Goal: Contribute content: Add original content to the website for others to see

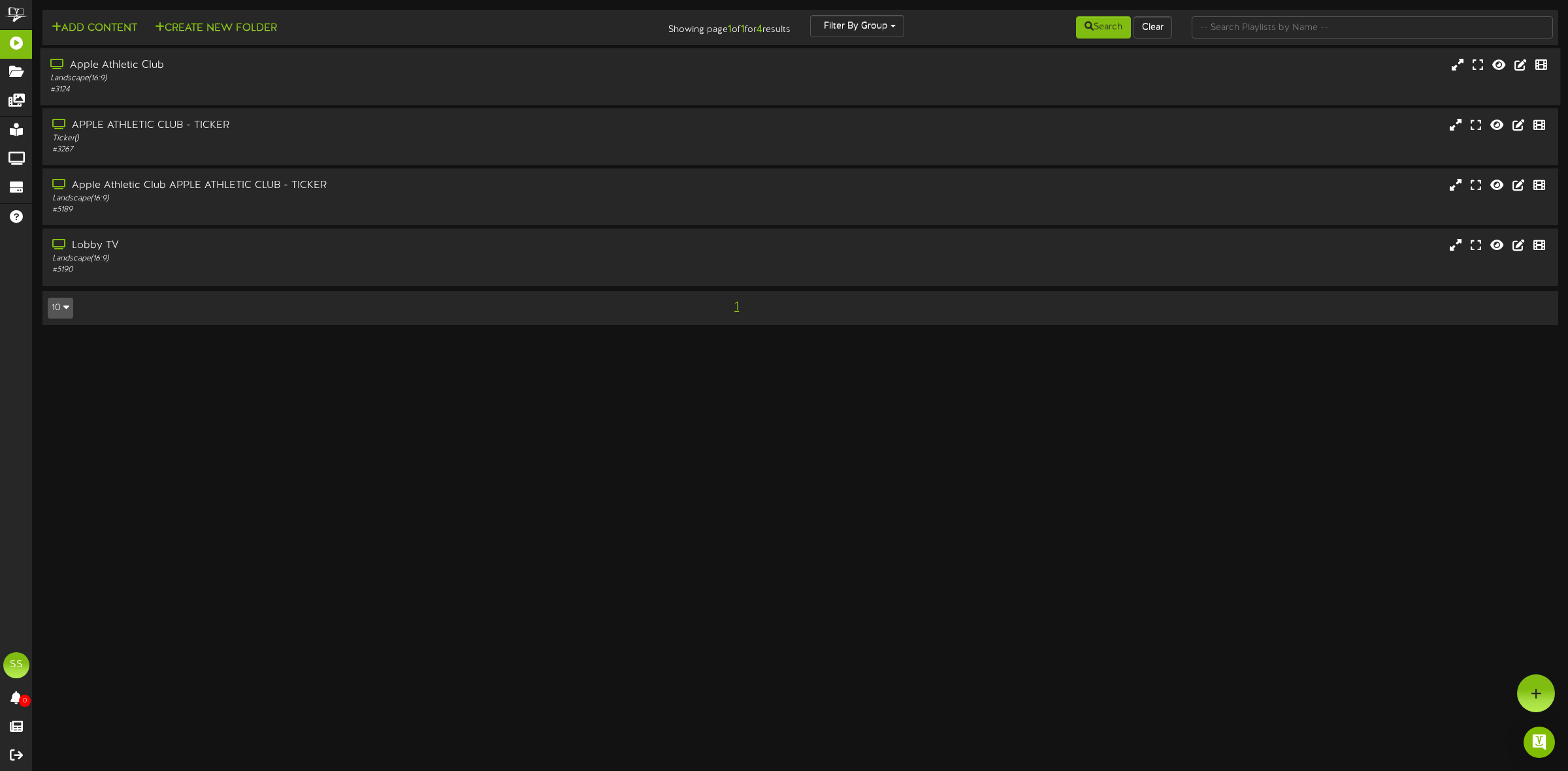
click at [191, 70] on div "Apple Athletic Club" at bounding box center [357, 66] width 613 height 15
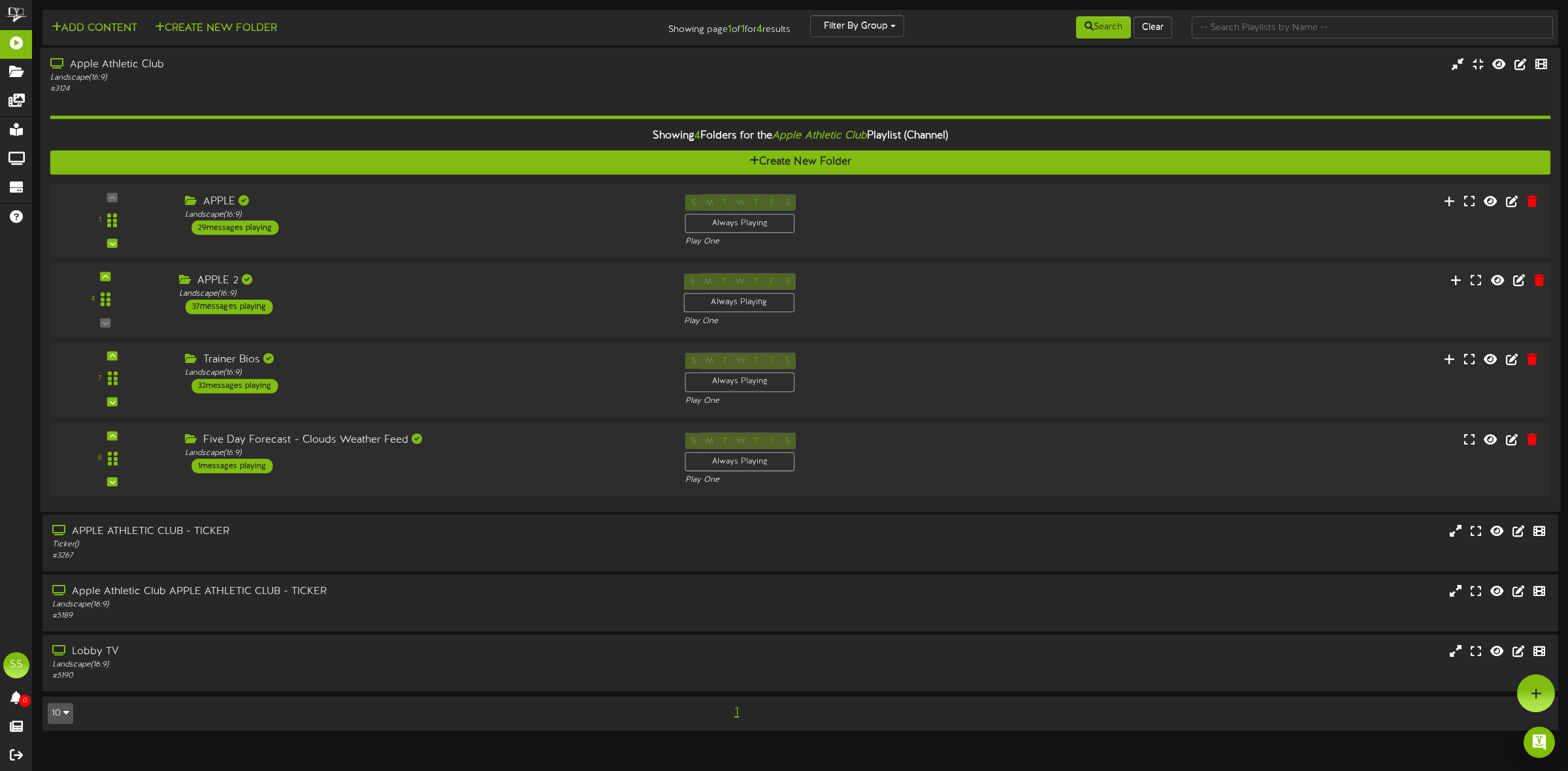
click at [306, 322] on div "4 APPLE 2" at bounding box center [800, 301] width 1516 height 54
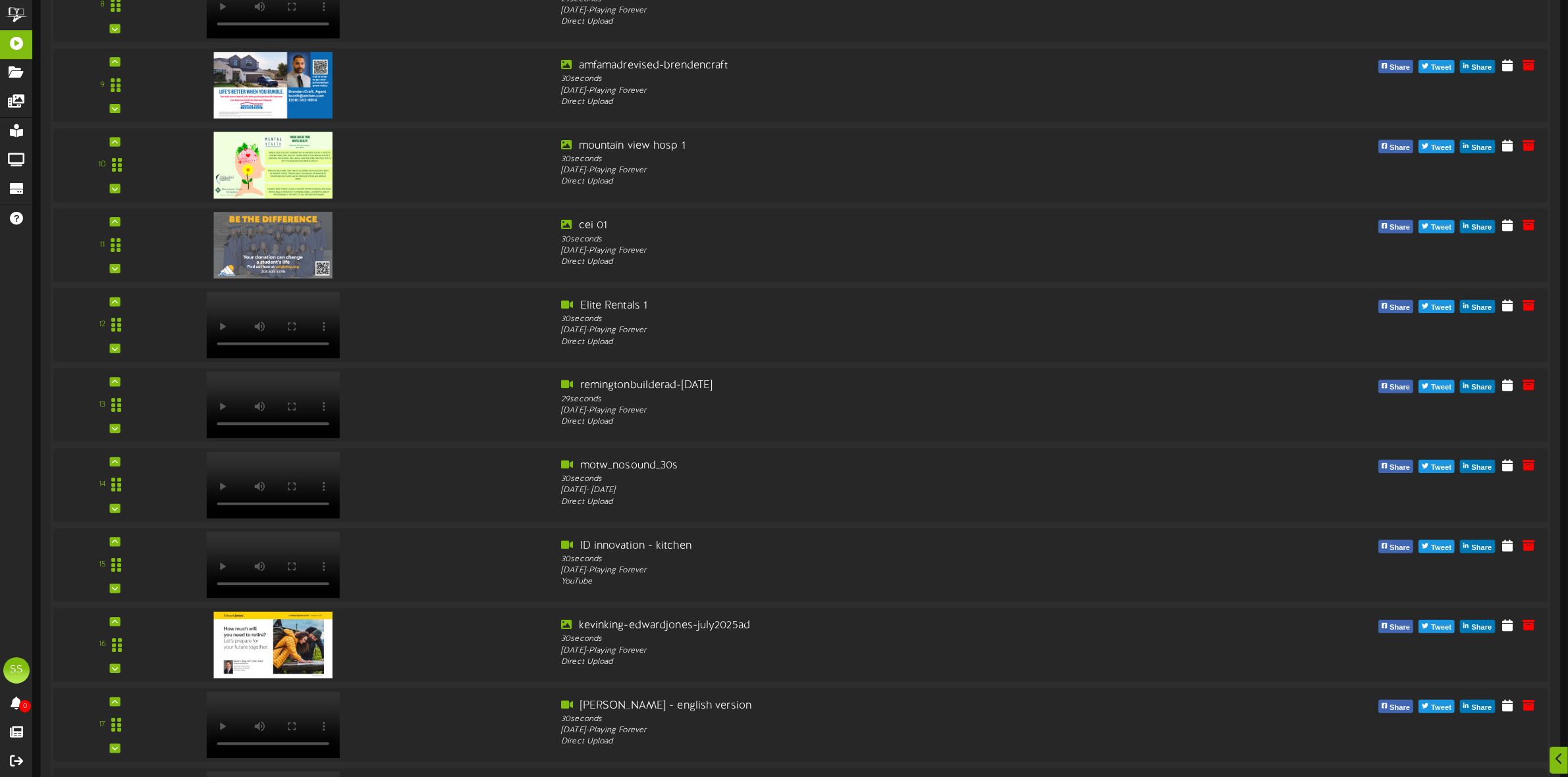
scroll to position [987, 0]
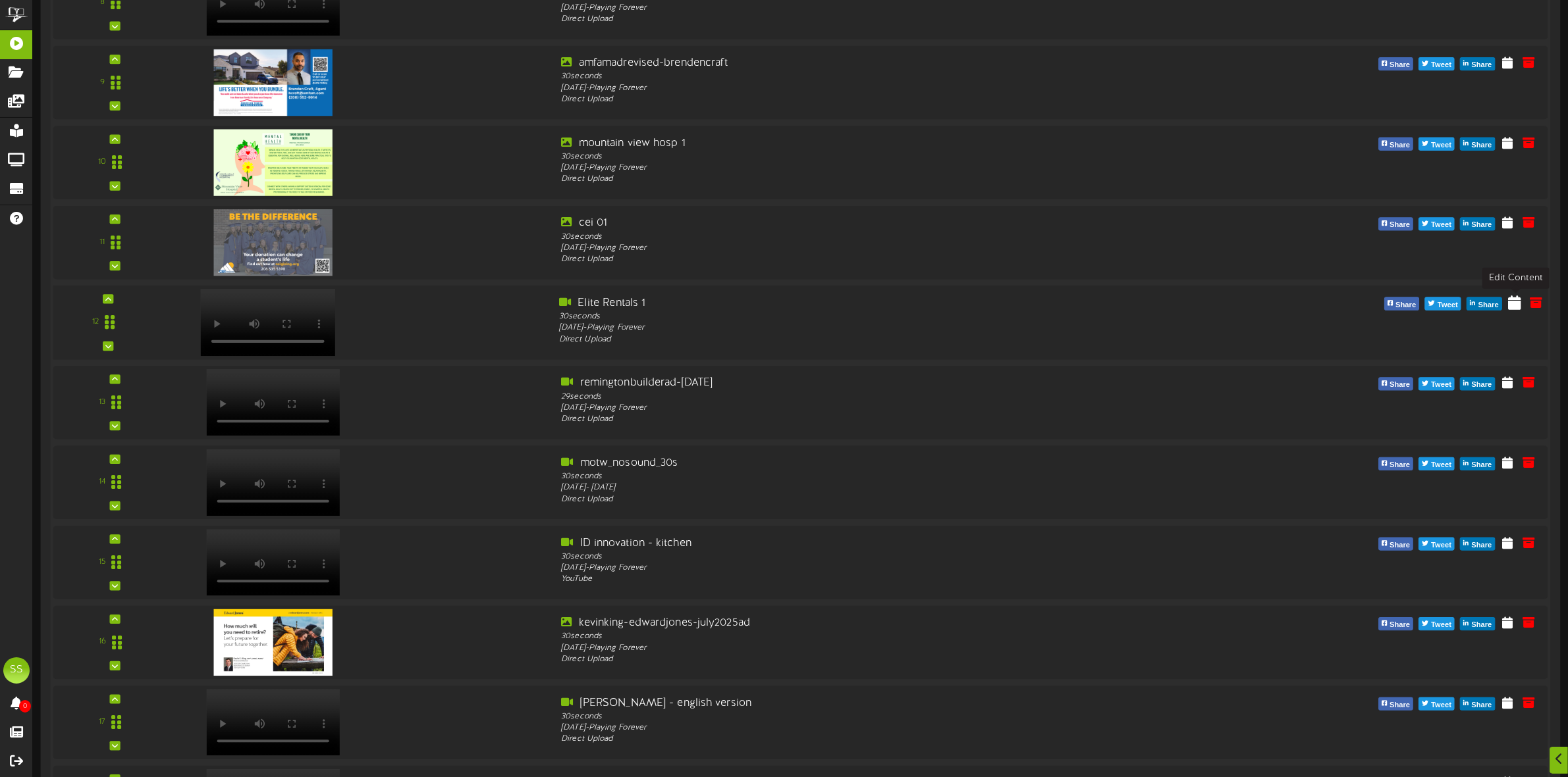
click at [1516, 308] on icon at bounding box center [1514, 301] width 13 height 14
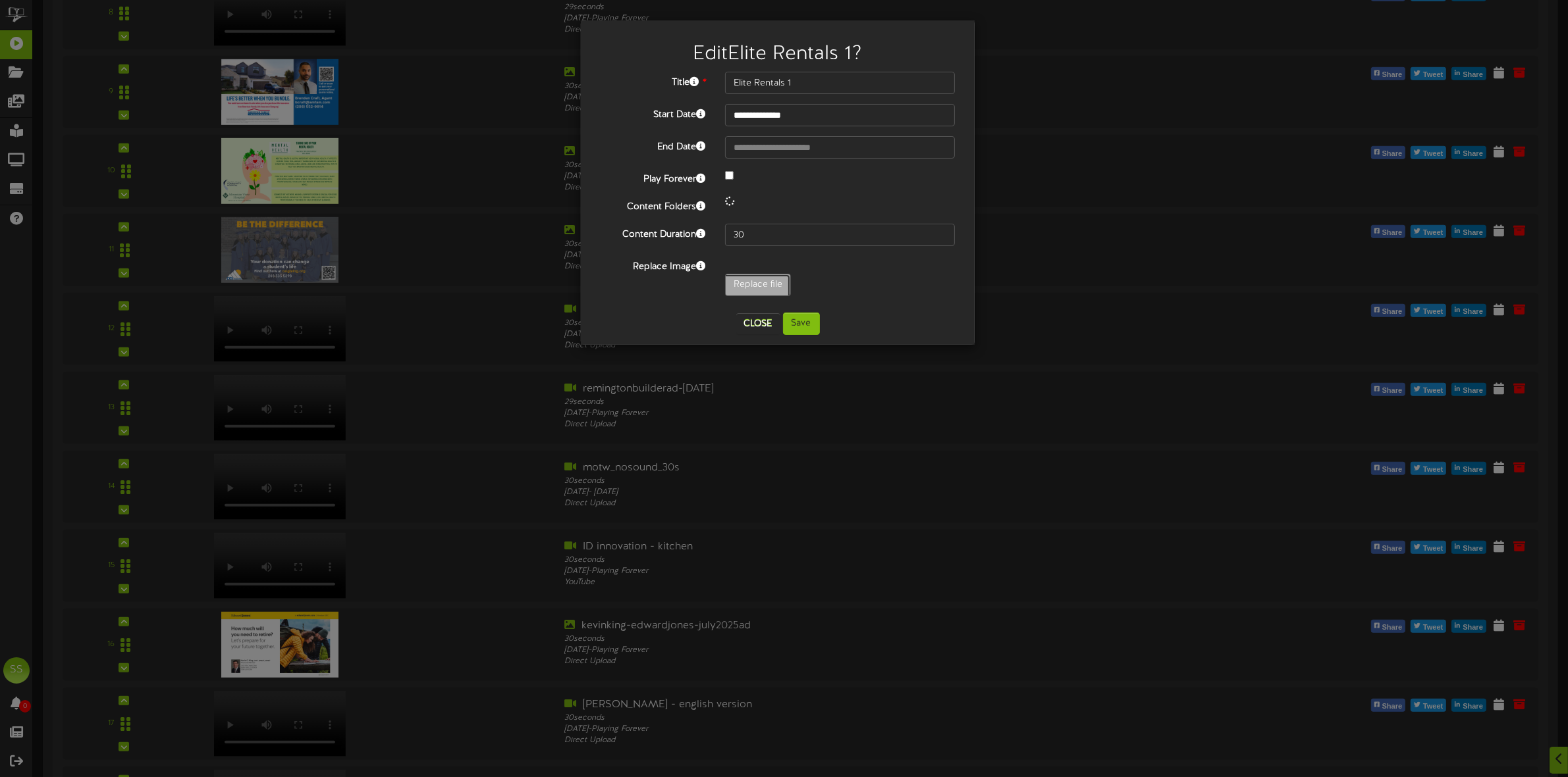
click at [768, 283] on div "**********" at bounding box center [778, 187] width 354 height 231
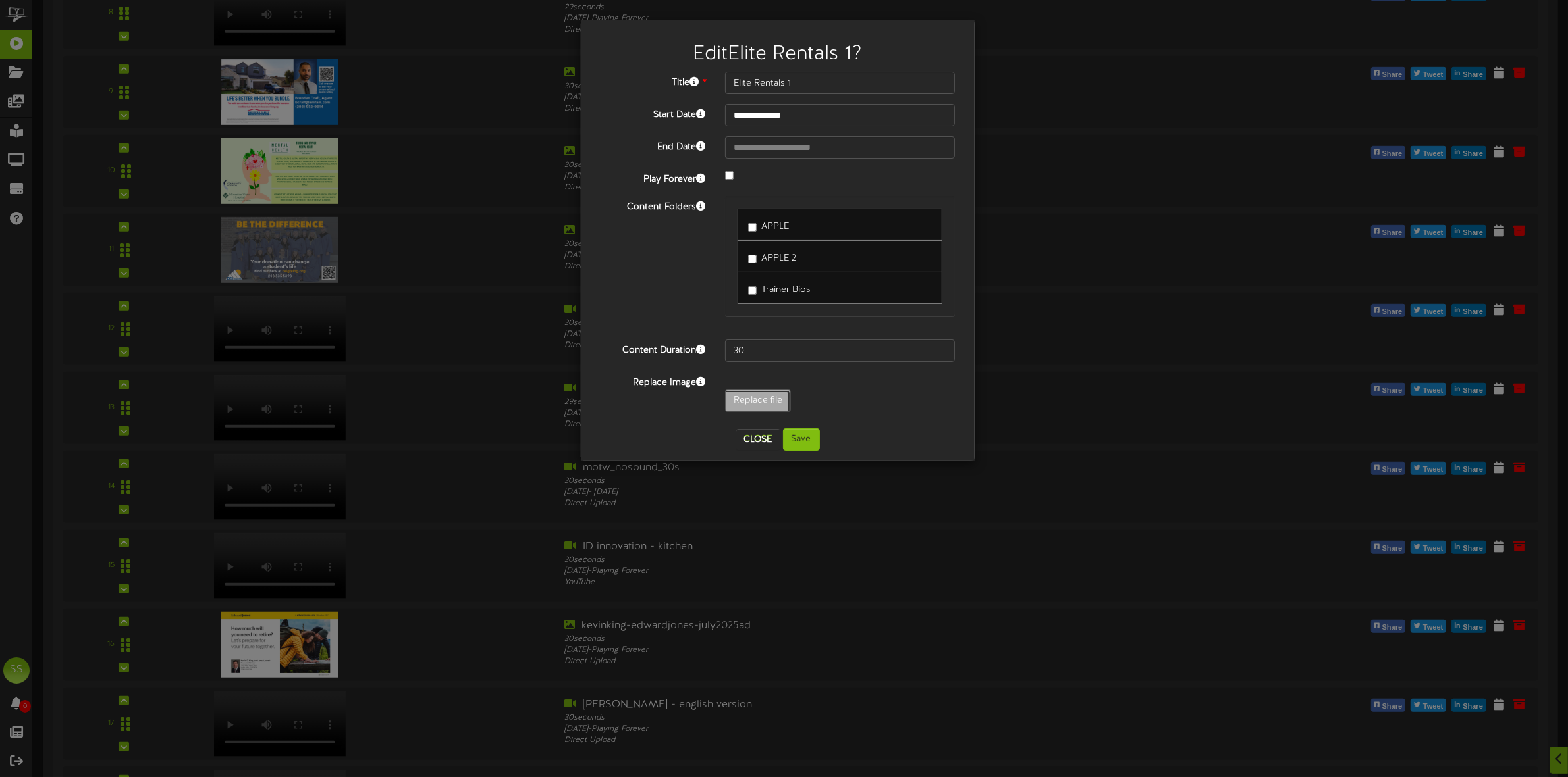
click at [751, 400] on input "Replace file" at bounding box center [74, 437] width 1433 height 94
click at [755, 442] on button "Close" at bounding box center [758, 439] width 44 height 21
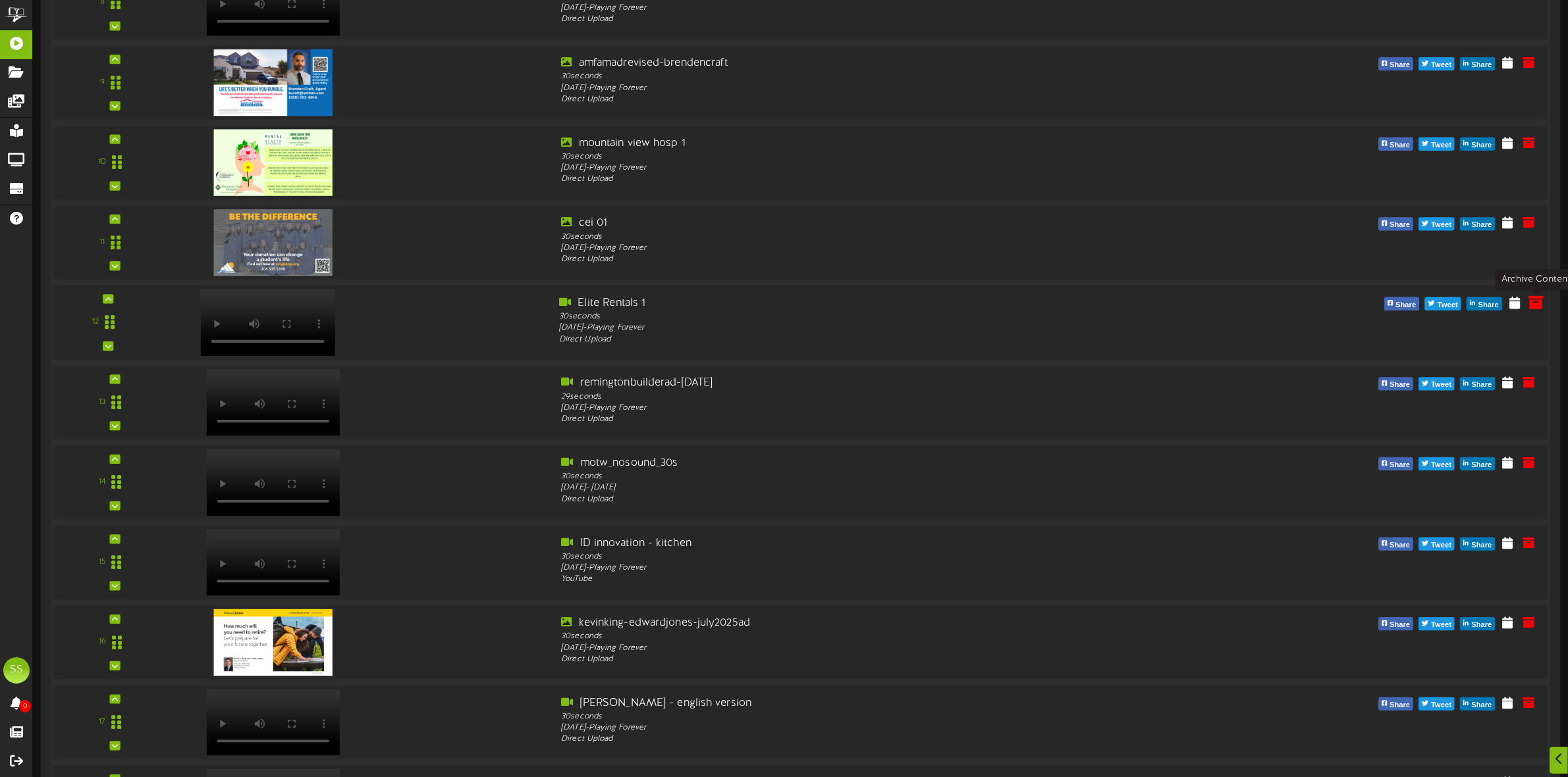
click at [1537, 301] on icon at bounding box center [1535, 301] width 14 height 14
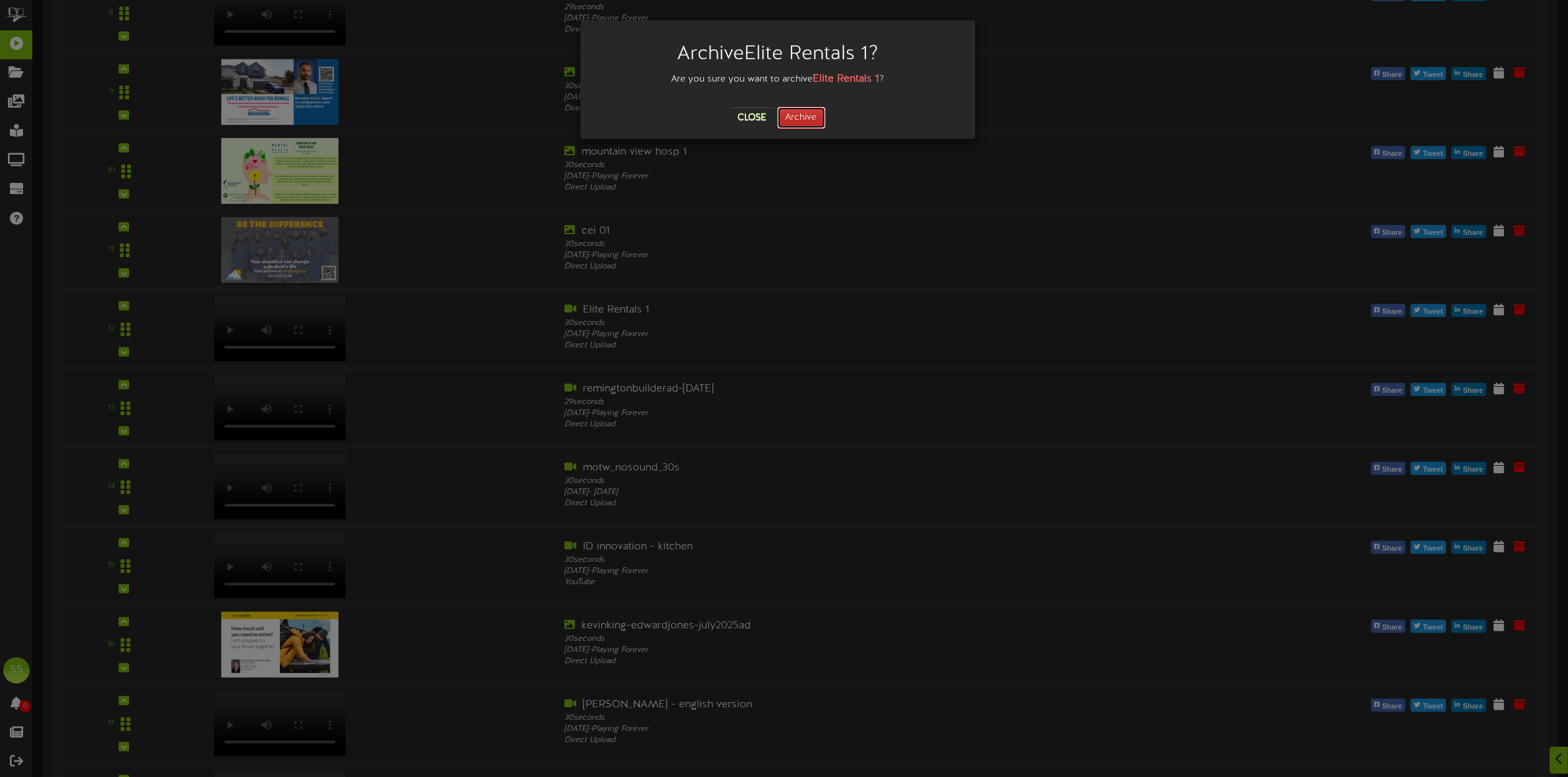
click at [793, 119] on button "Archive" at bounding box center [801, 118] width 49 height 23
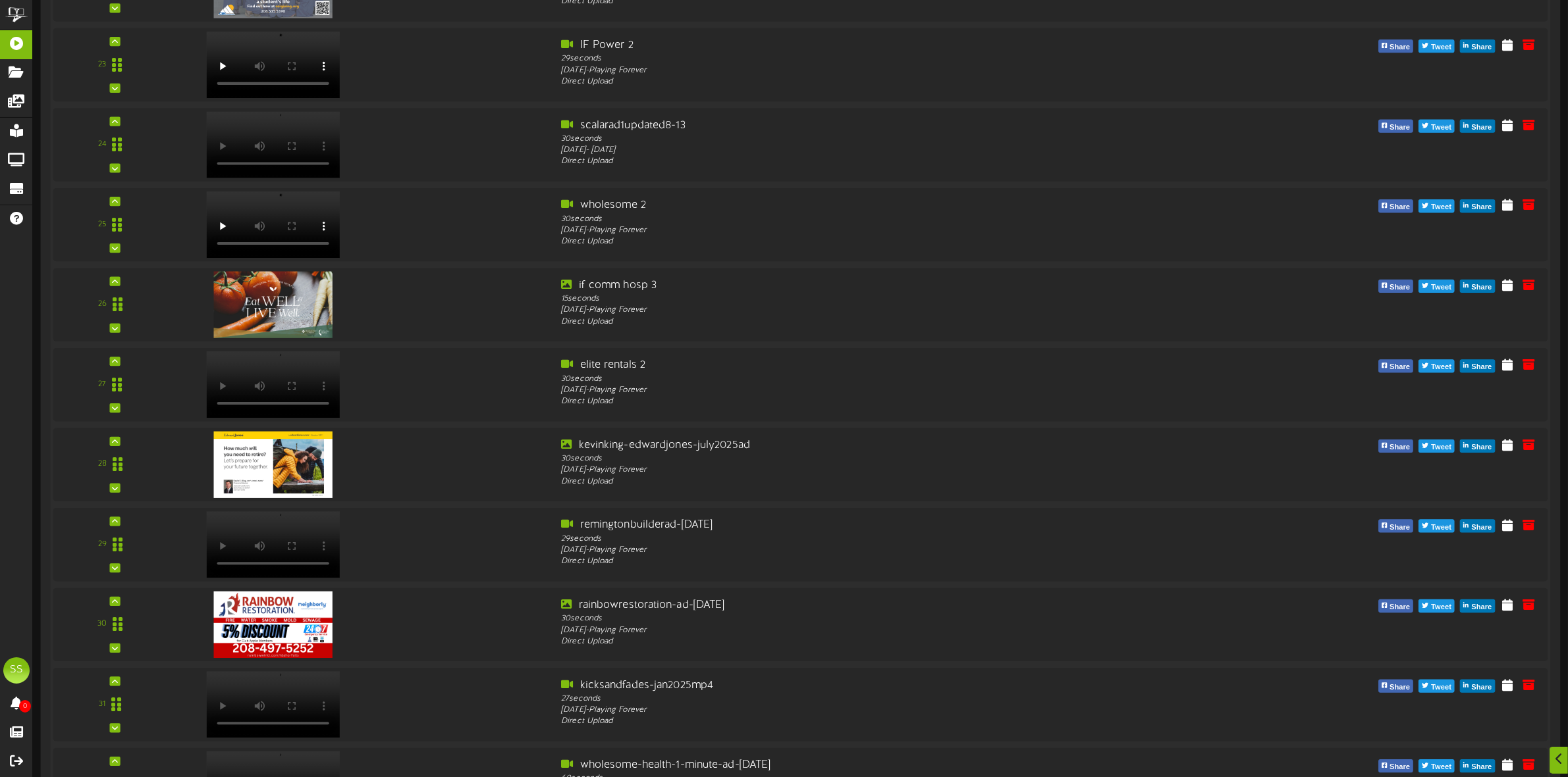
scroll to position [2070, 0]
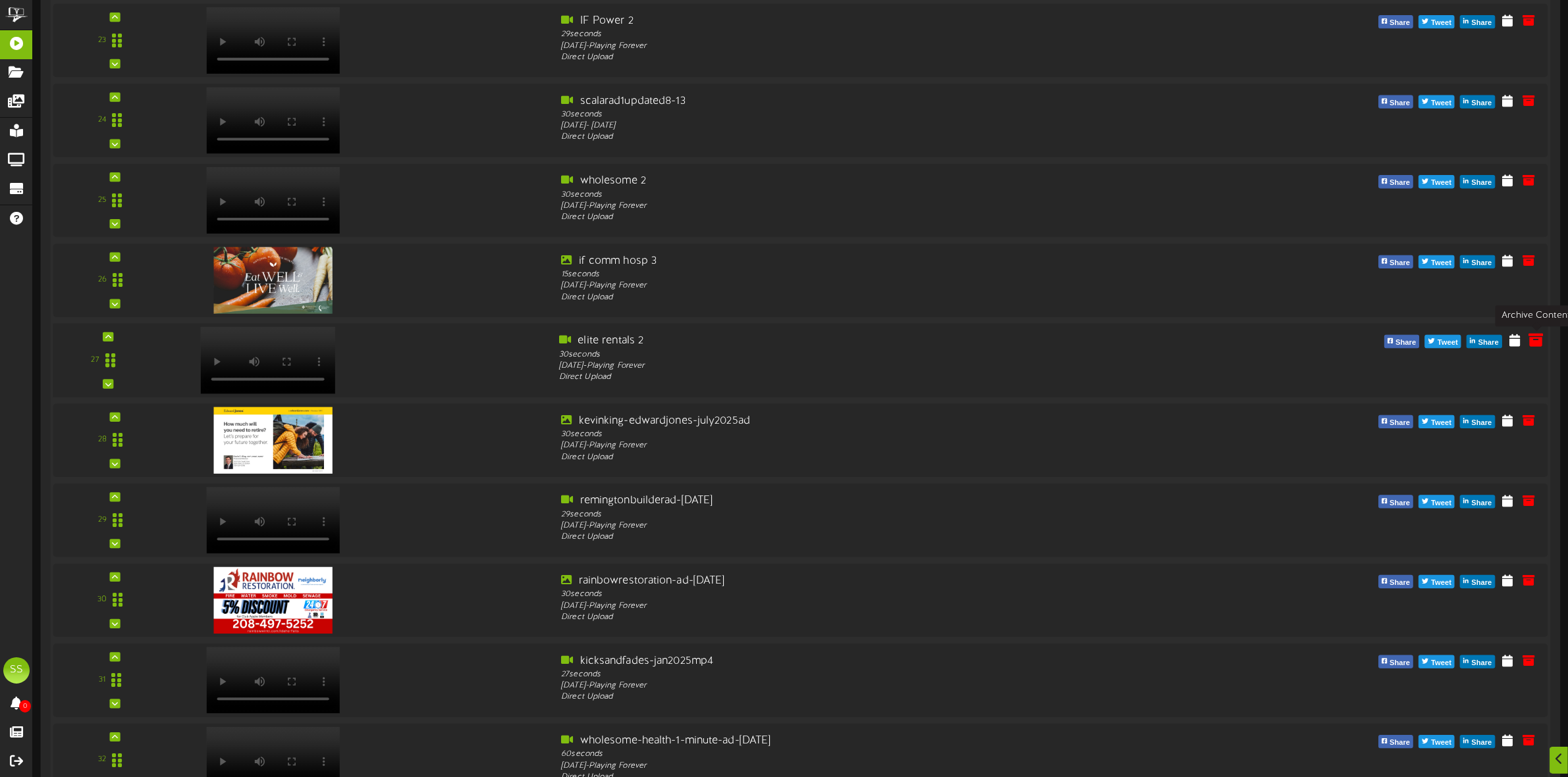
click at [1536, 344] on icon at bounding box center [1535, 340] width 14 height 14
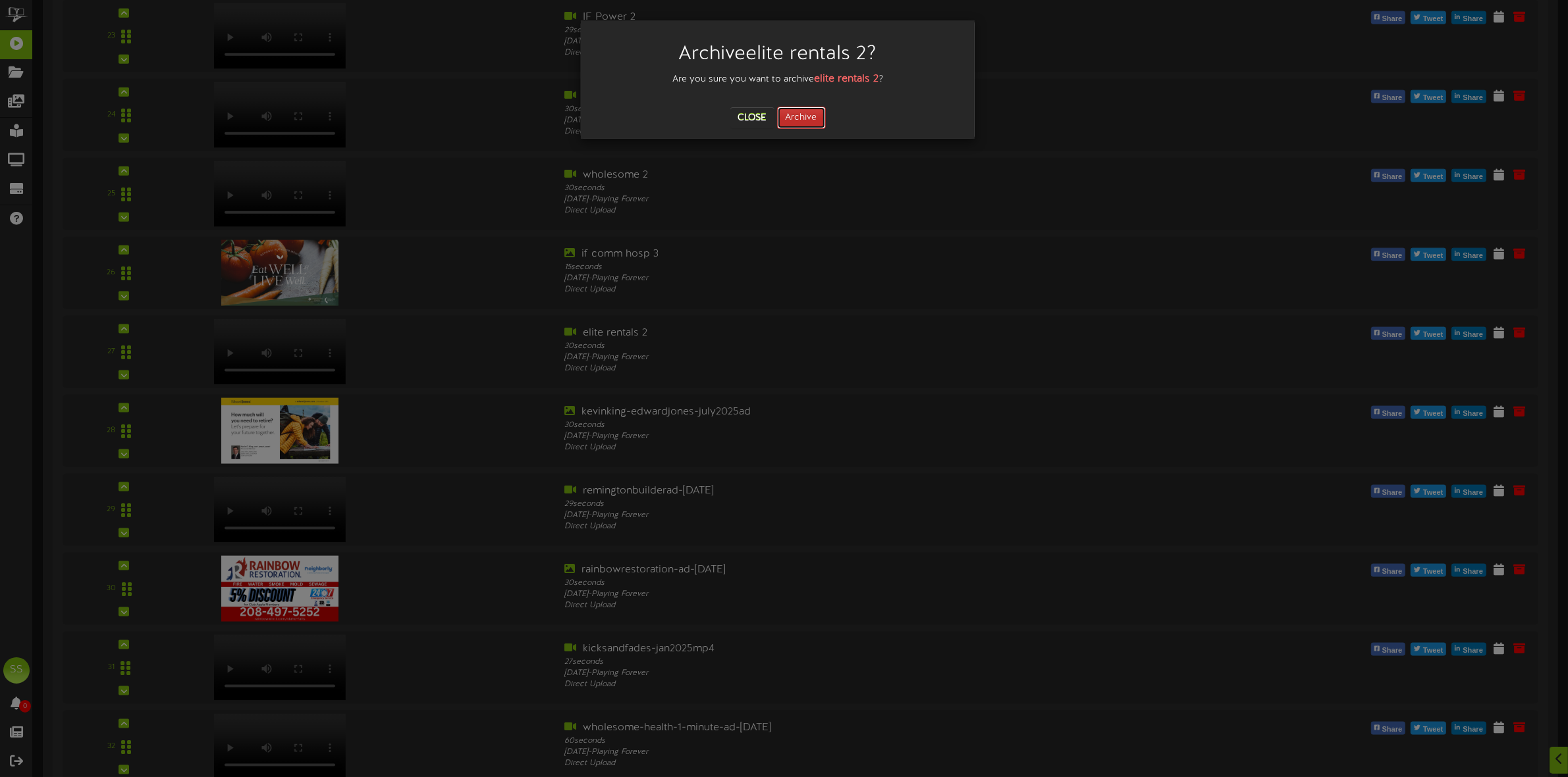
click at [814, 122] on button "Archive" at bounding box center [801, 118] width 49 height 23
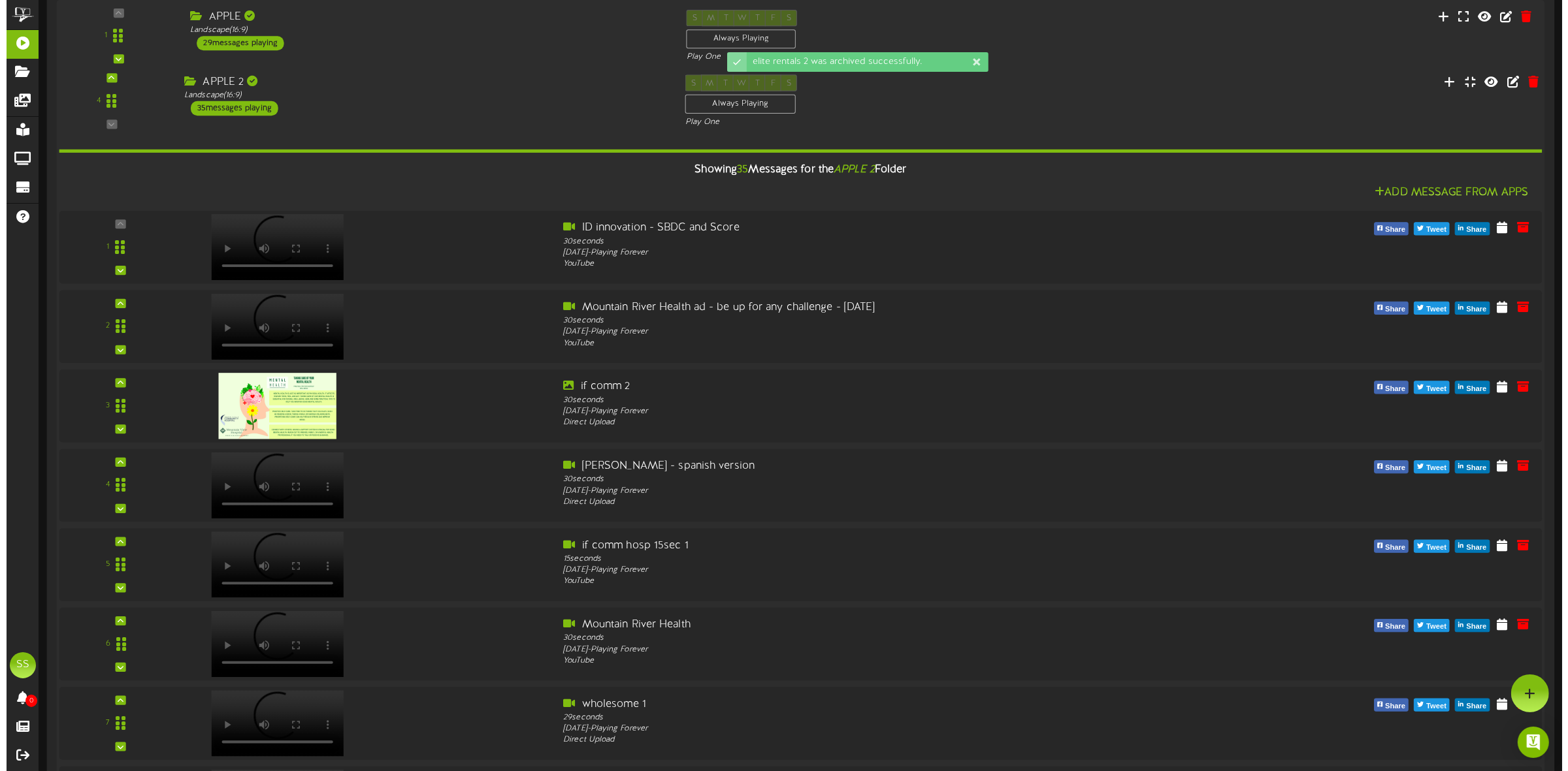
scroll to position [0, 0]
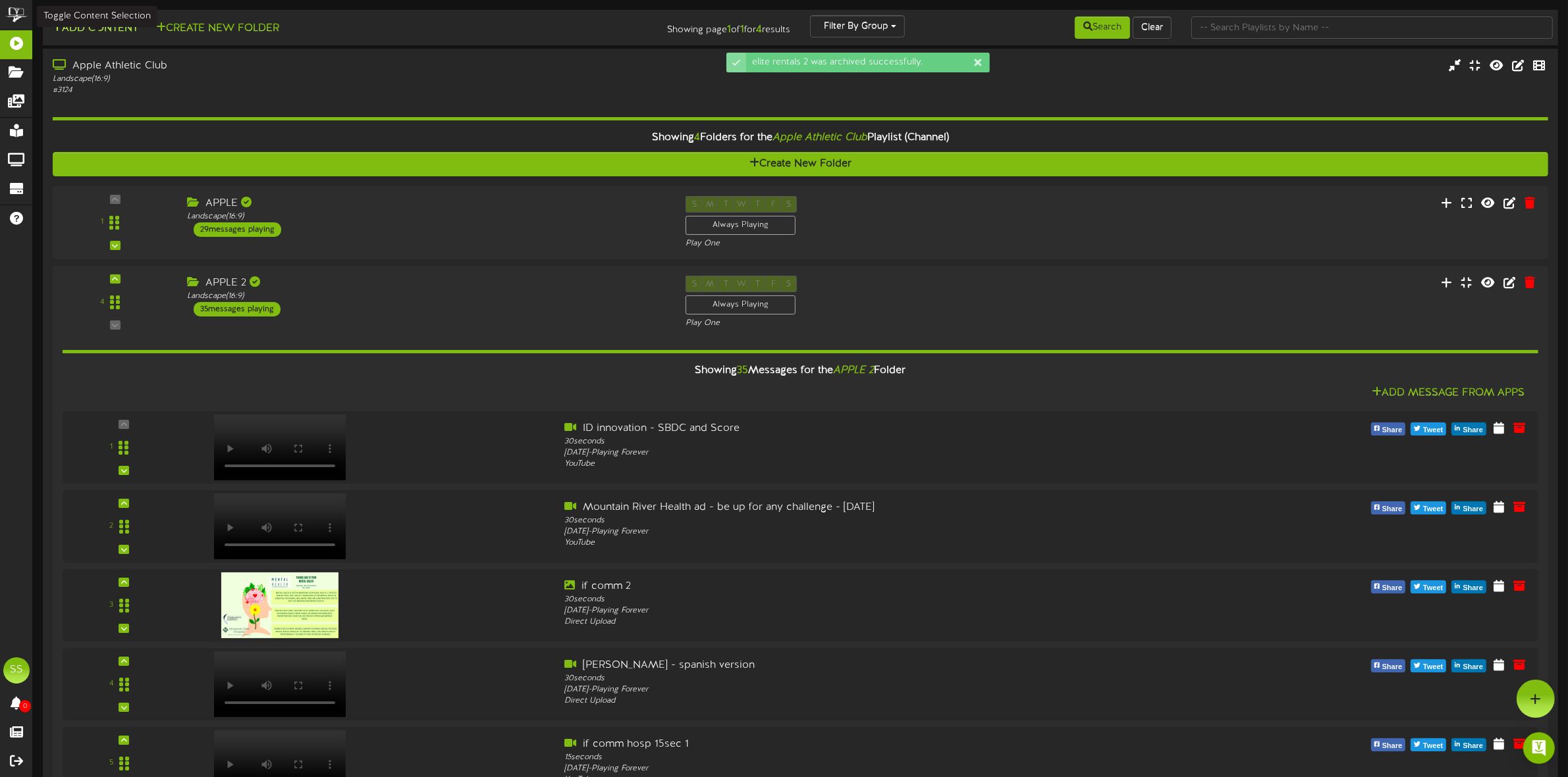
click at [116, 33] on button "Add Content" at bounding box center [95, 29] width 94 height 17
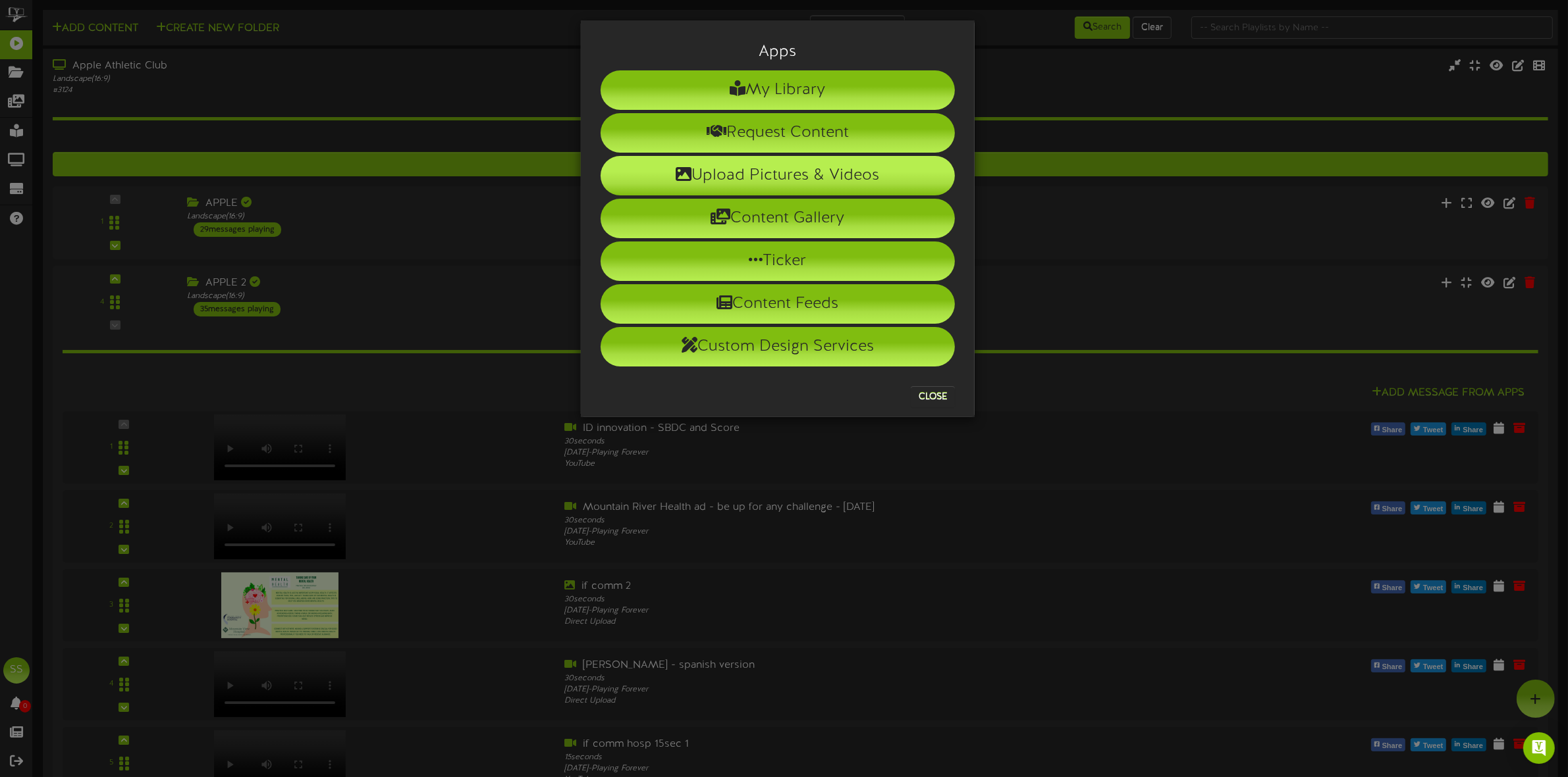
click at [784, 188] on li "Upload Pictures & Videos" at bounding box center [778, 176] width 354 height 39
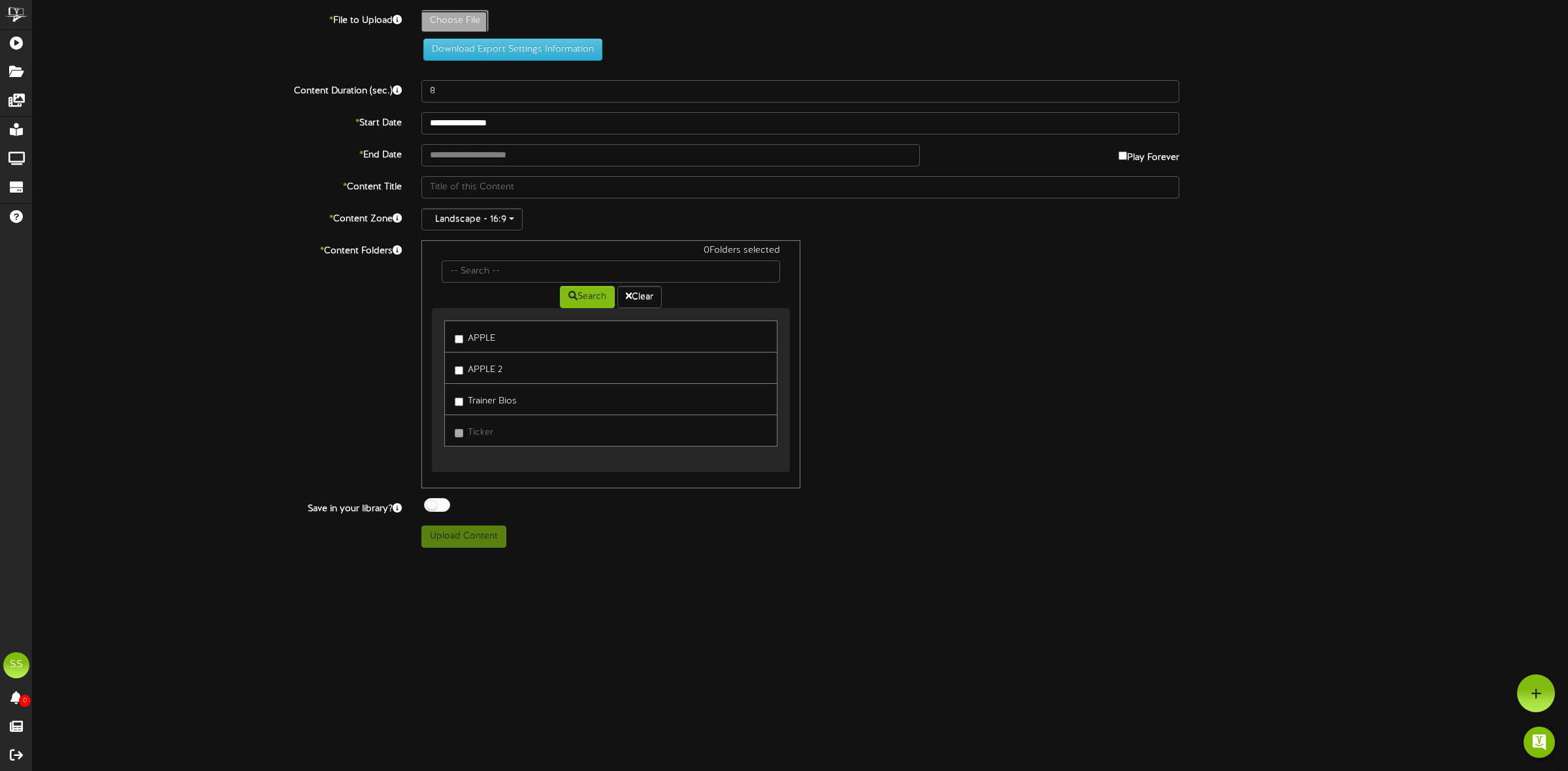
type input "**********"
type input "eliterentals-[DATE]"
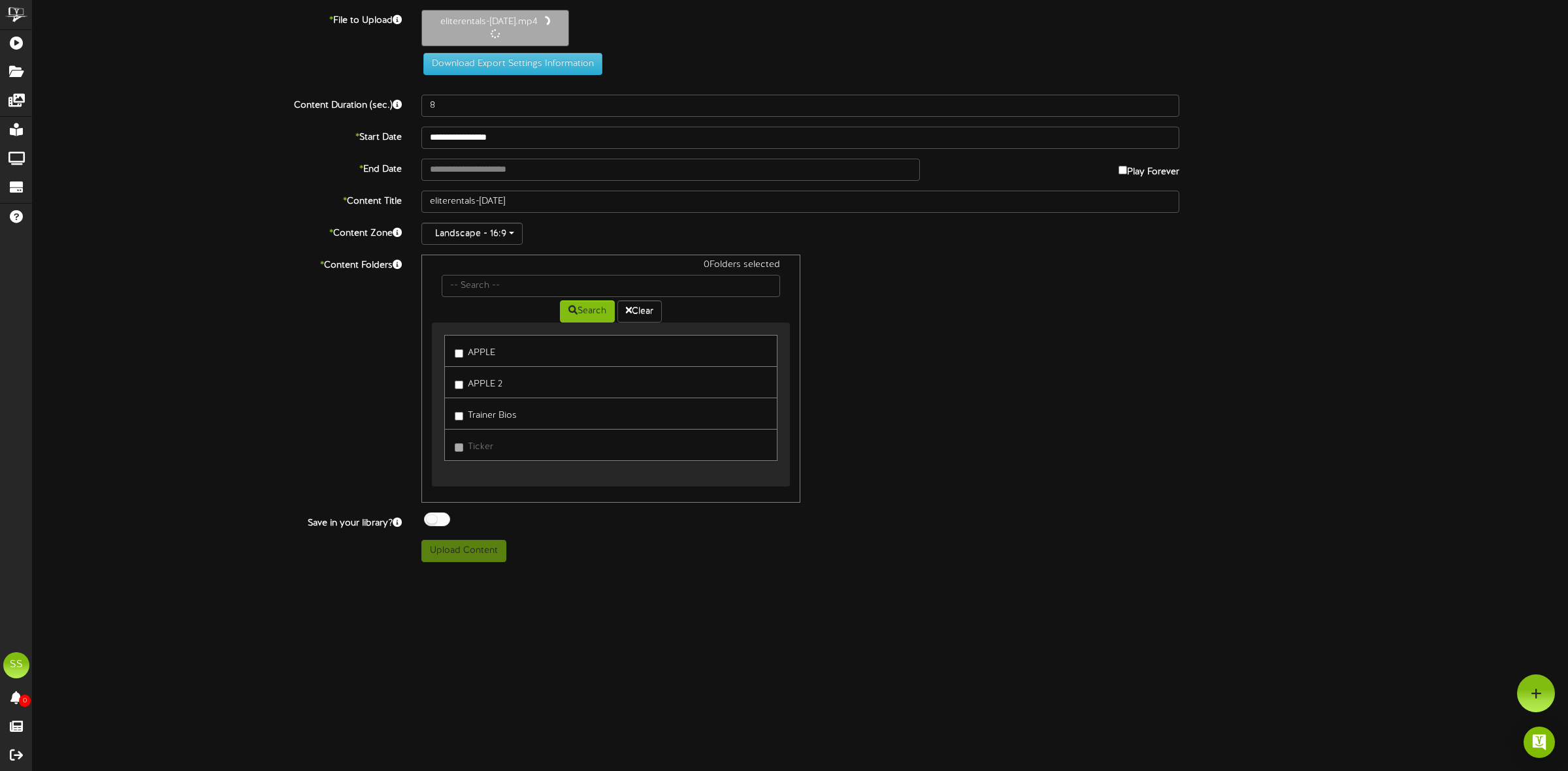
click at [465, 387] on label "APPLE 2" at bounding box center [479, 383] width 48 height 18
click at [441, 523] on div at bounding box center [437, 520] width 26 height 13
type input "30"
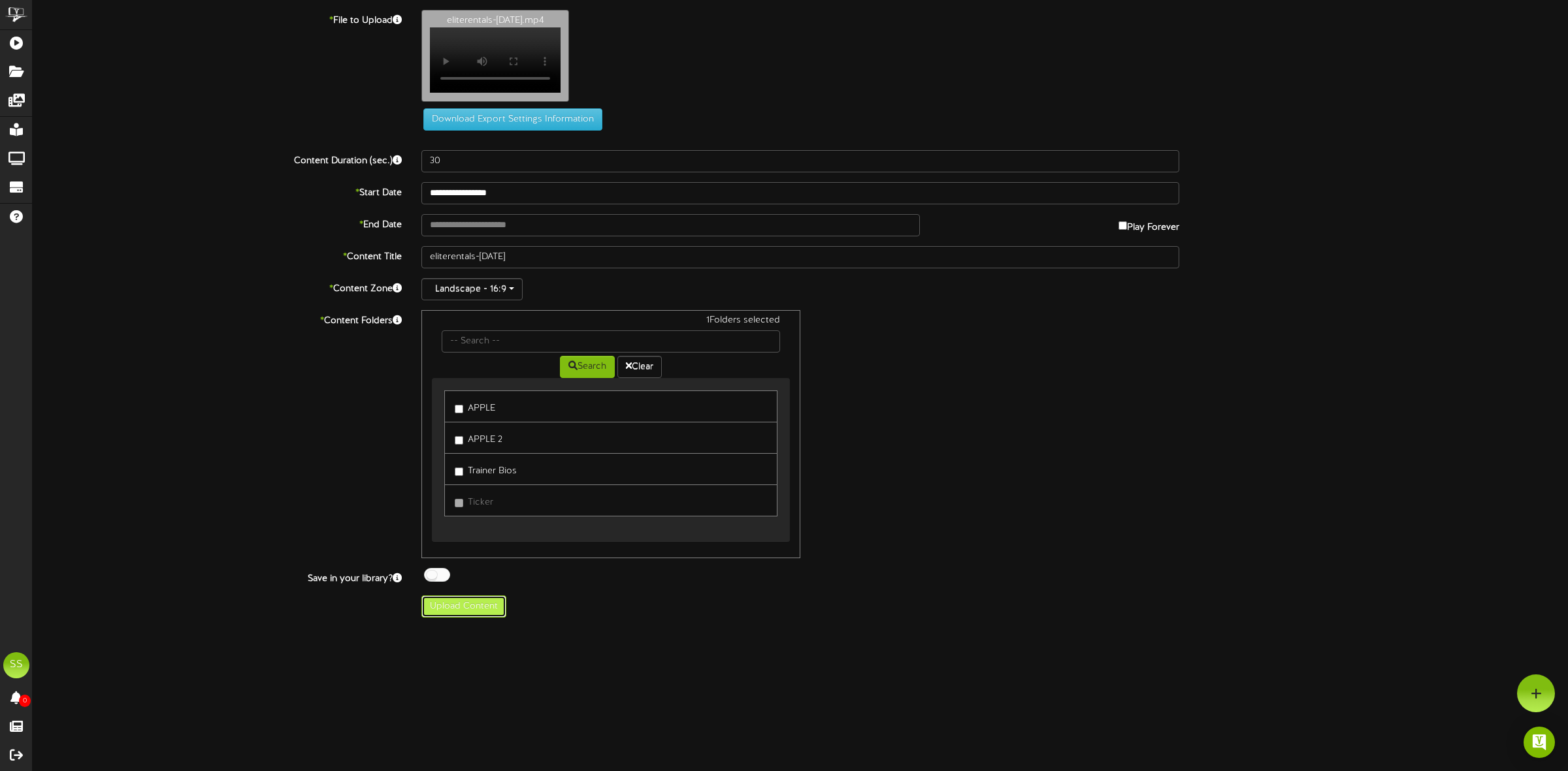
click at [474, 618] on button "Upload Content" at bounding box center [464, 607] width 85 height 22
type input "**********"
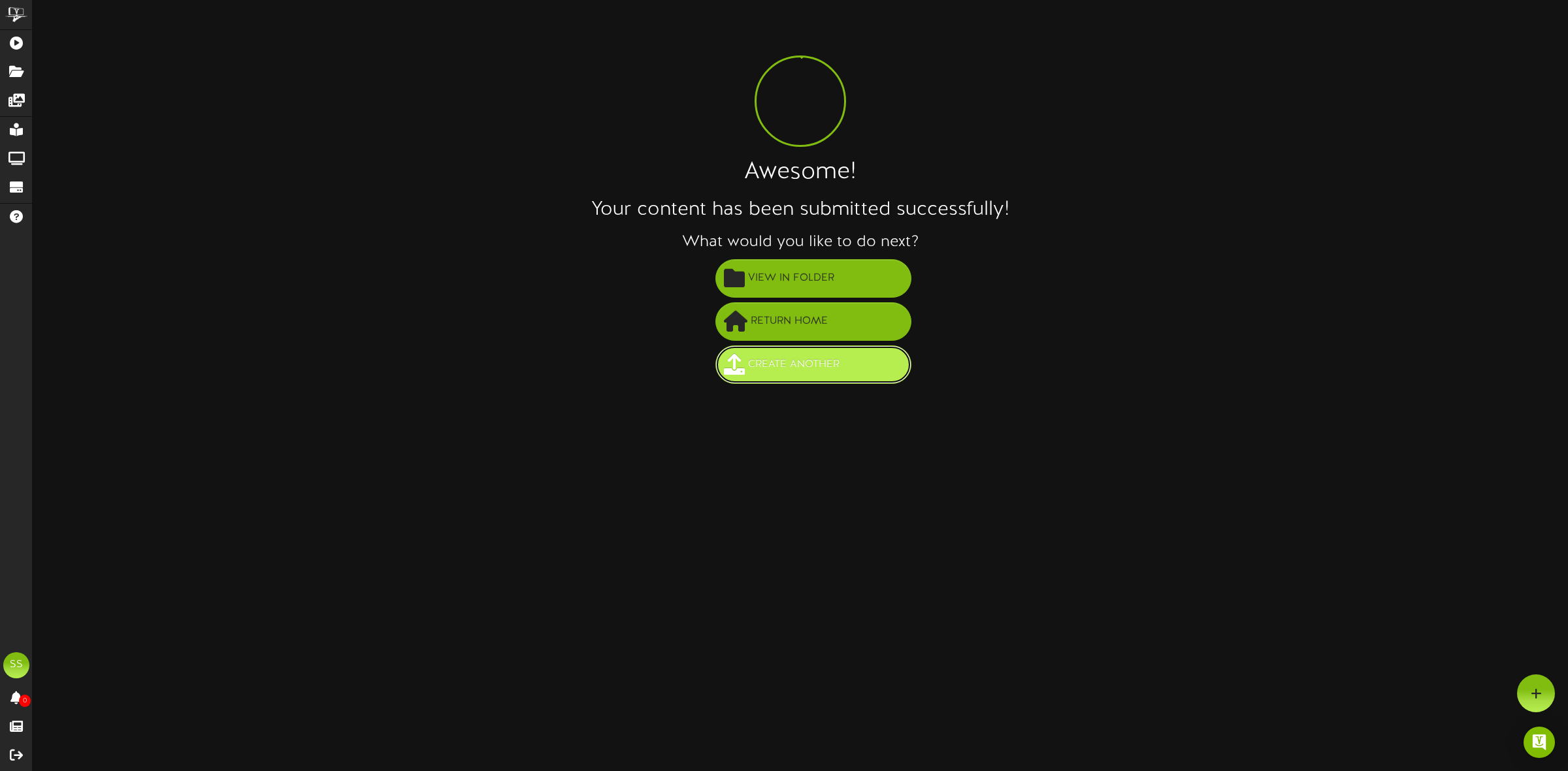
click at [779, 372] on span "Create Another" at bounding box center [794, 364] width 98 height 22
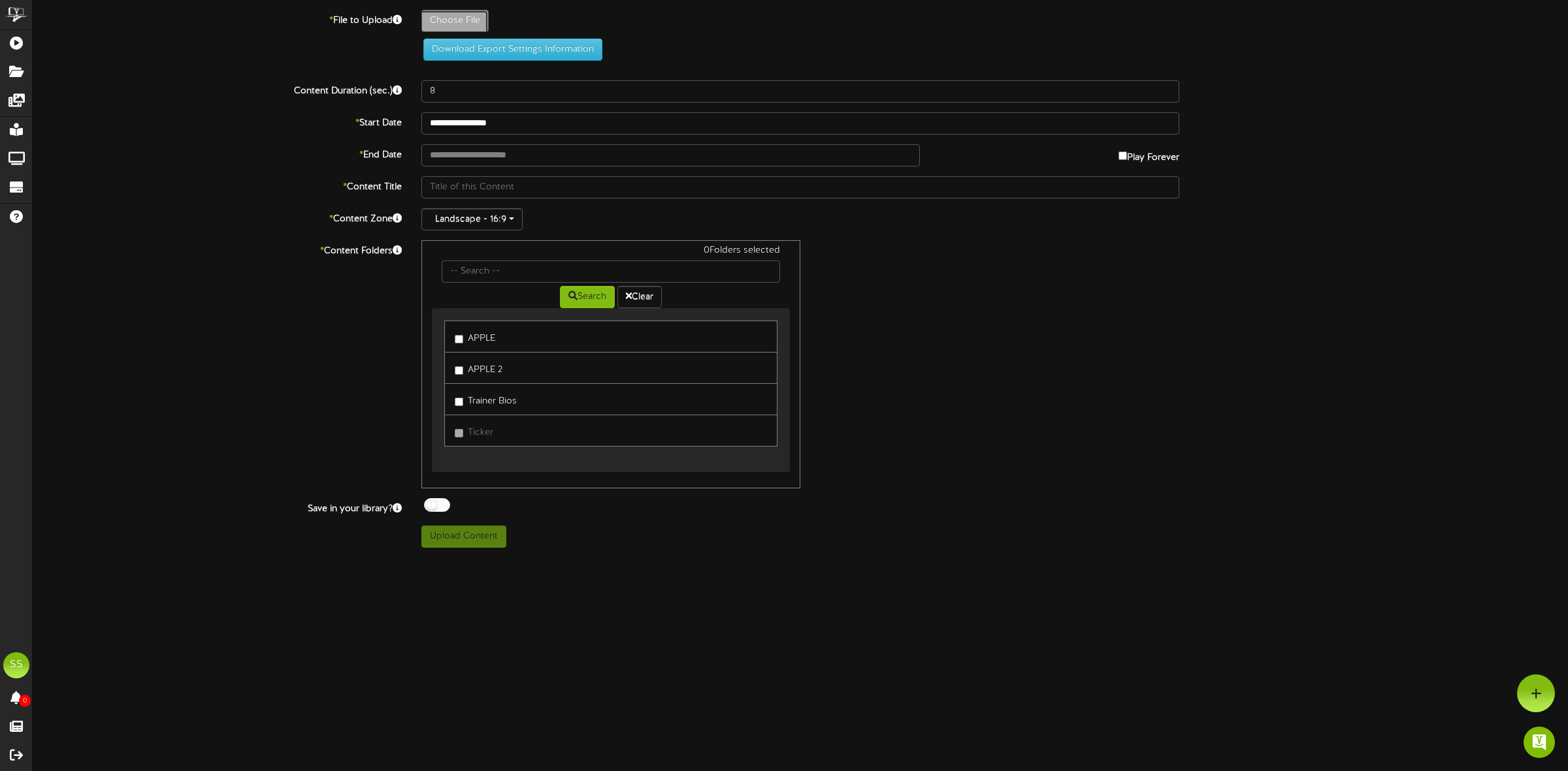
type input "**********"
type input "eliterentals-[DATE]"
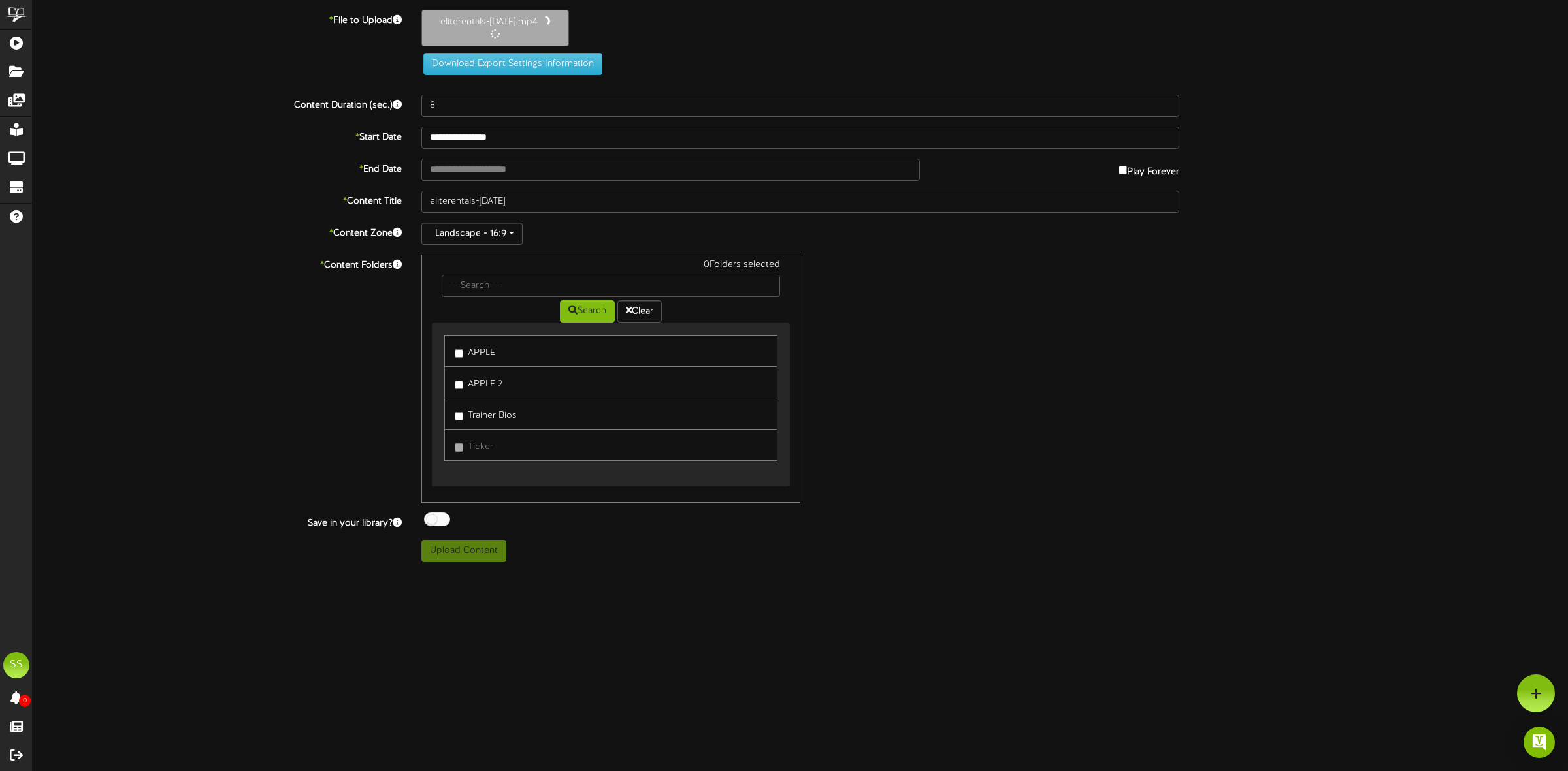
click at [445, 521] on div at bounding box center [437, 520] width 26 height 13
click at [480, 381] on label "APPLE 2" at bounding box center [479, 383] width 48 height 18
type input "30"
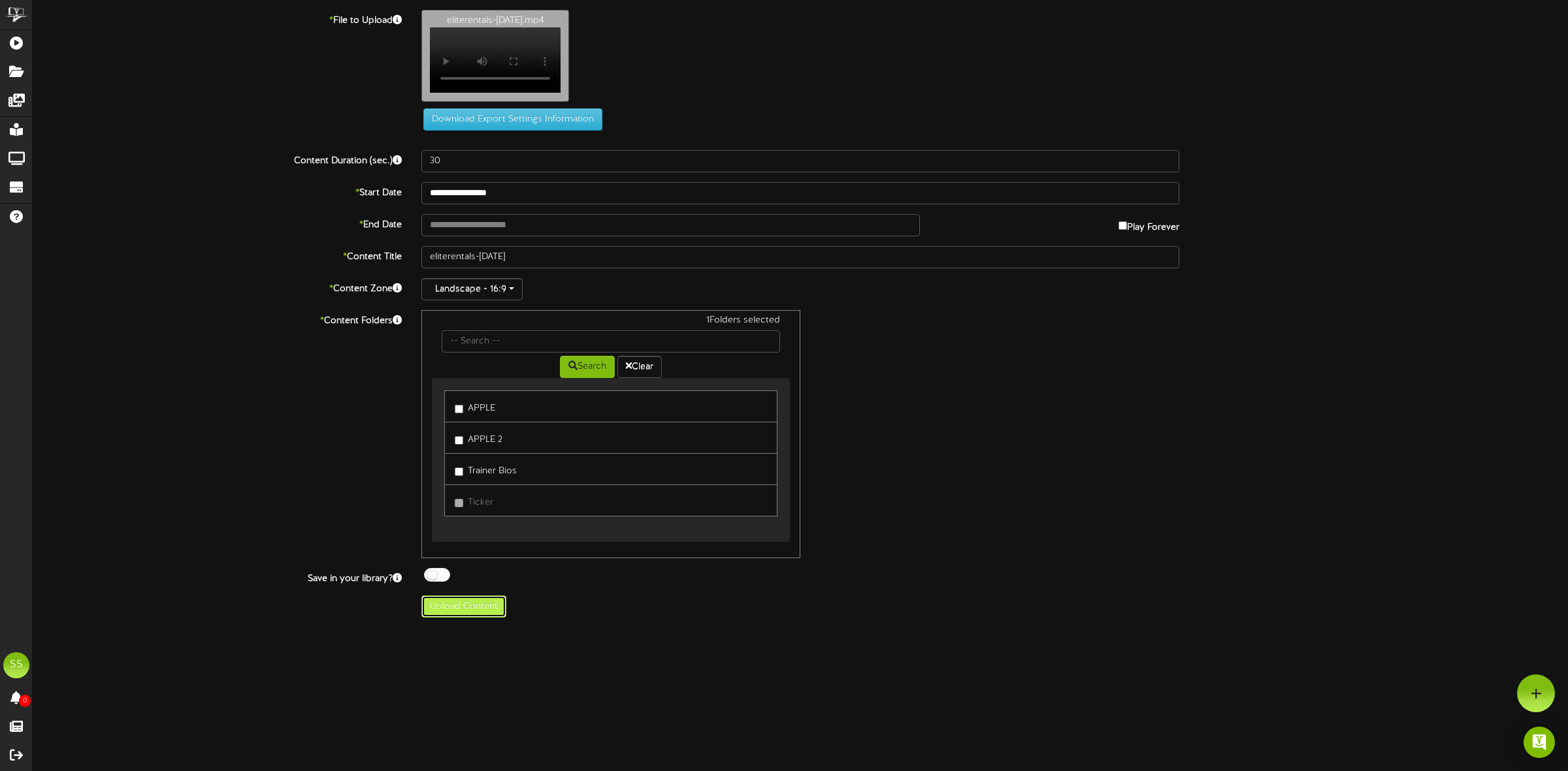
click at [458, 612] on button "Upload Content" at bounding box center [464, 607] width 85 height 22
type input "**********"
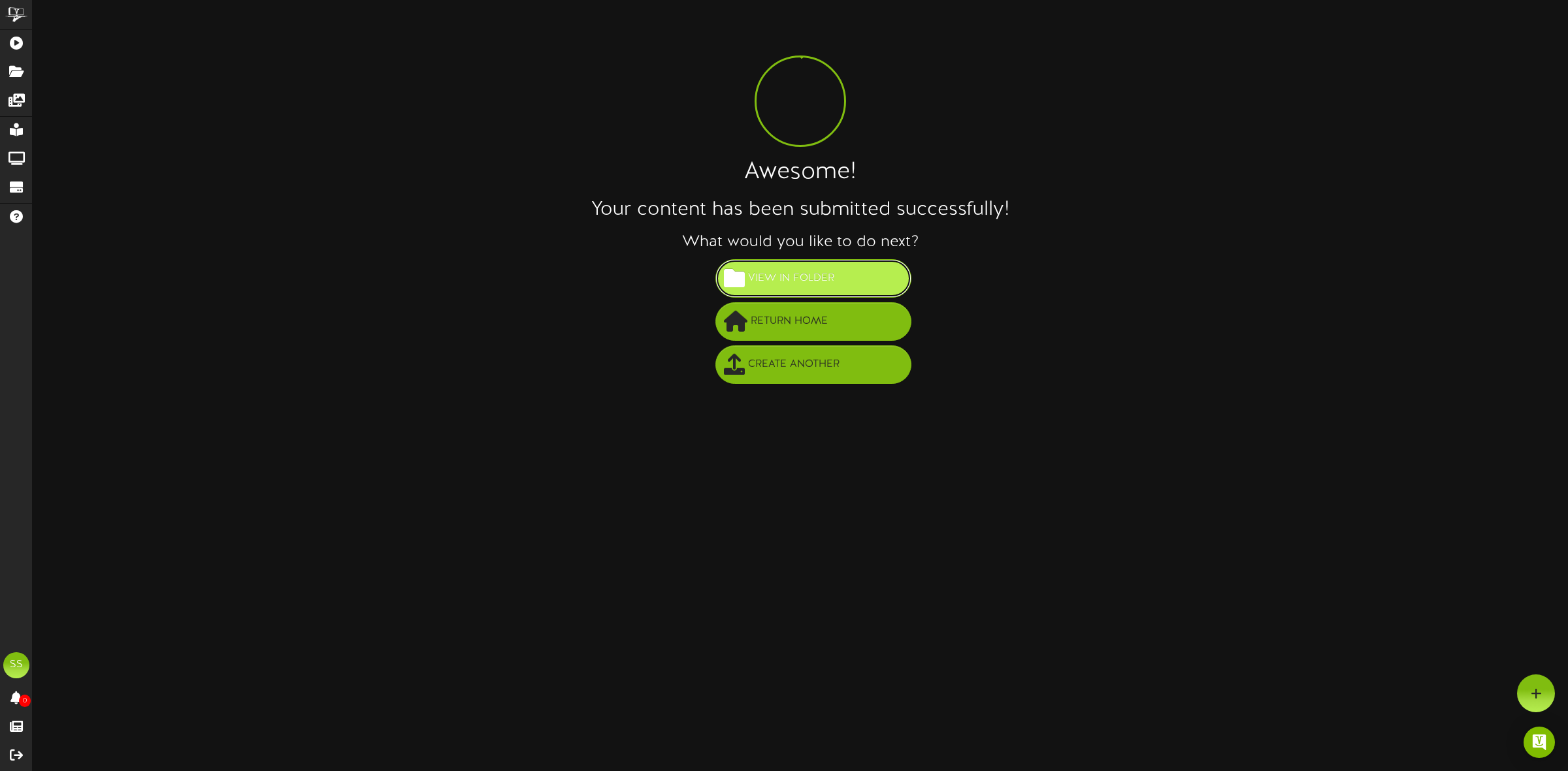
click at [815, 268] on span "View in Folder" at bounding box center [791, 278] width 93 height 22
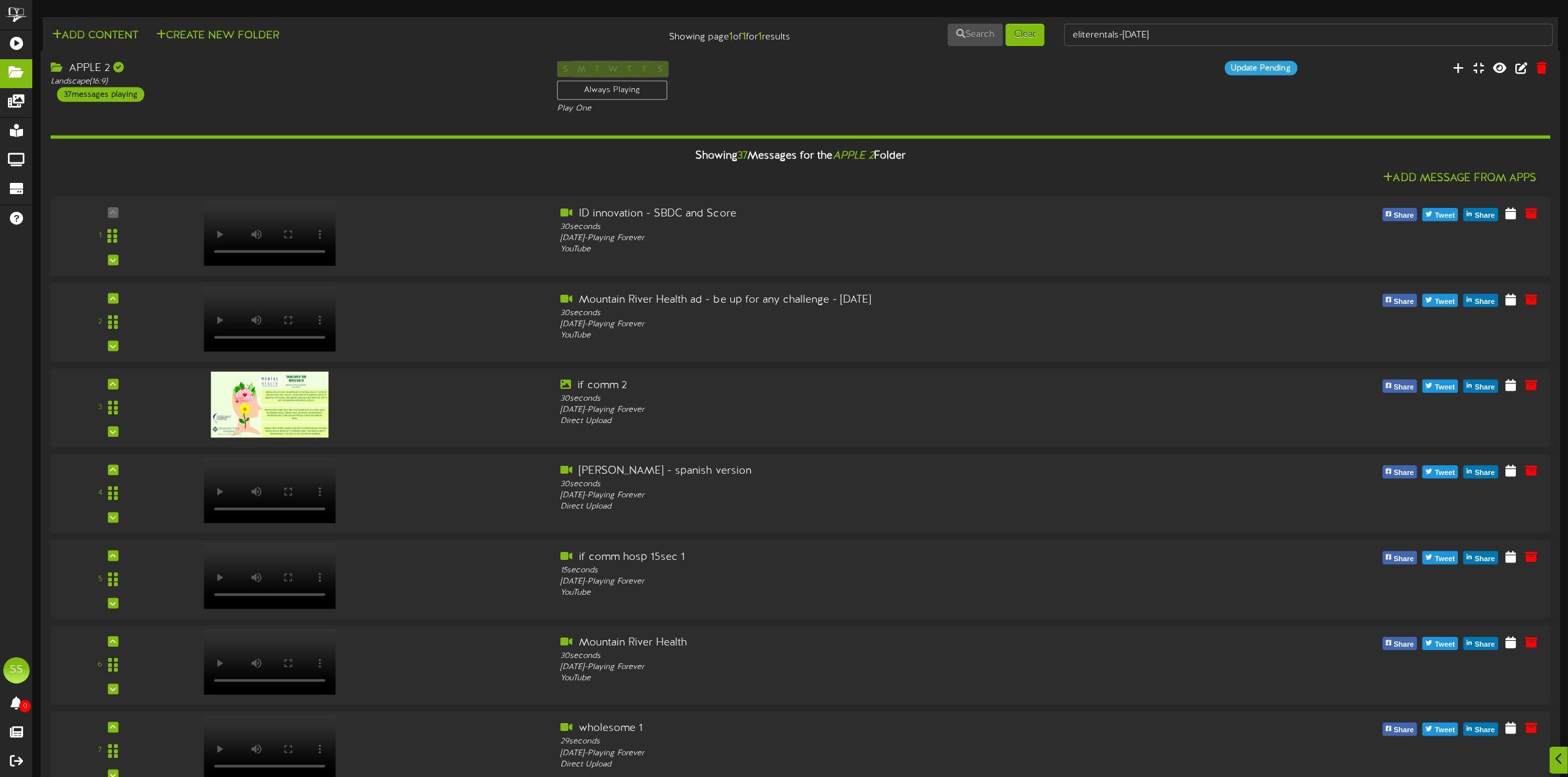
scroll to position [2605, 0]
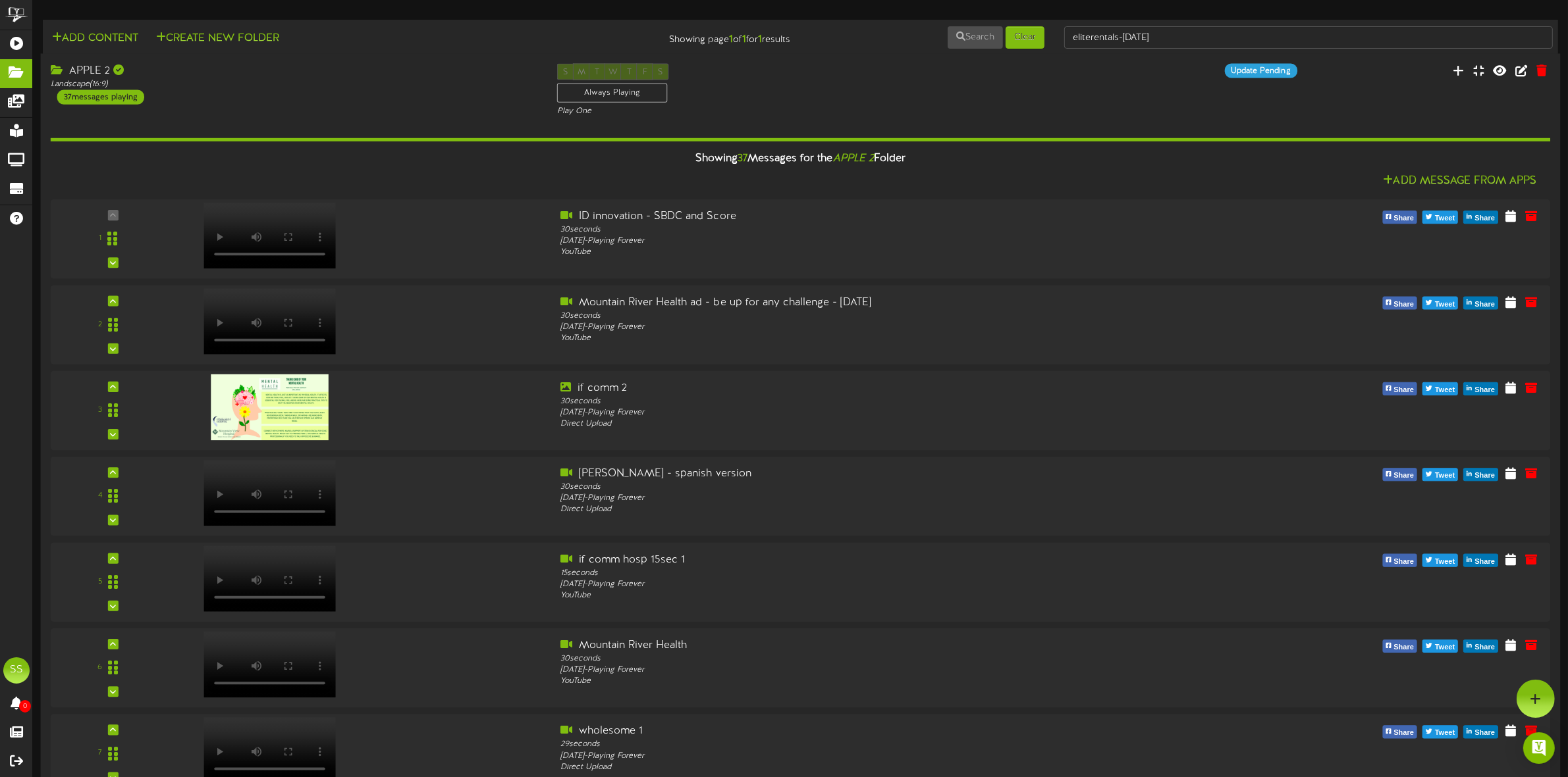
scroll to position [2026, 0]
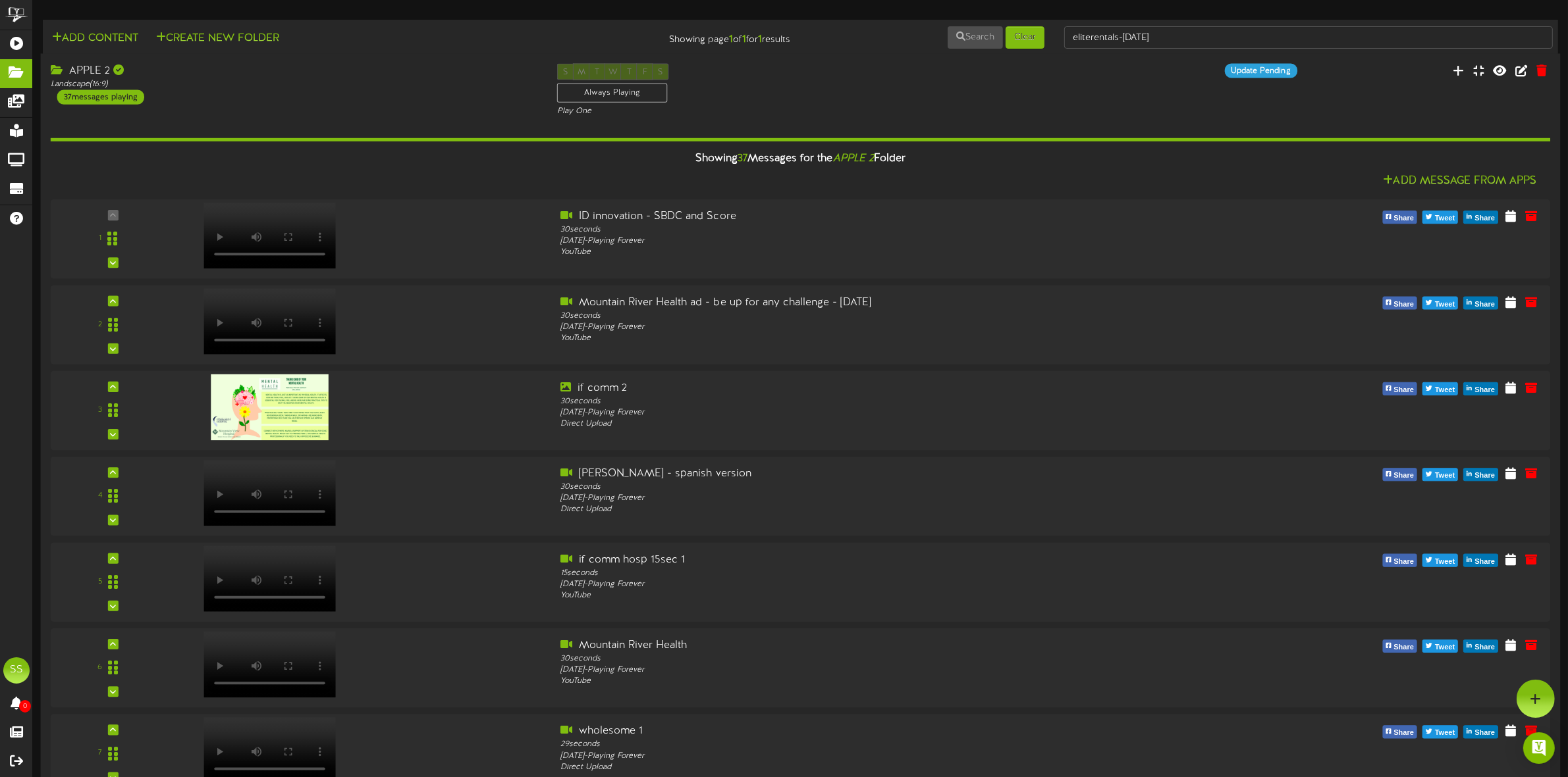
scroll to position [0, 0]
